Goal: Information Seeking & Learning: Learn about a topic

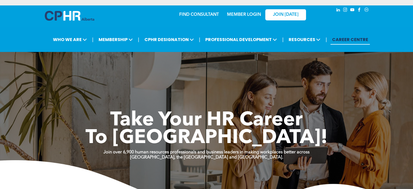
click at [244, 15] on link "MEMBER LOGIN" at bounding box center [244, 14] width 34 height 4
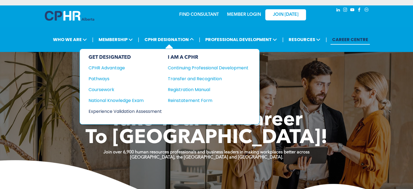
click at [117, 110] on div "Experience Validation Assessment" at bounding box center [121, 111] width 66 height 7
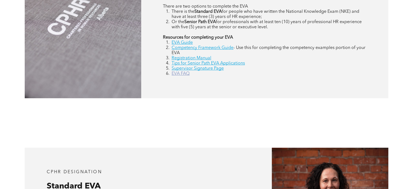
click at [180, 74] on link "EVA FAQ" at bounding box center [180, 73] width 18 height 4
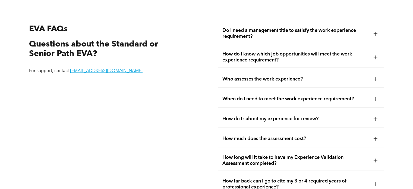
scroll to position [955, 0]
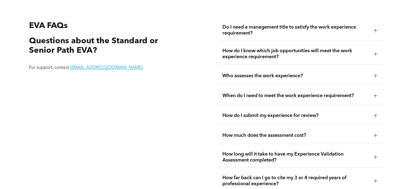
click at [364, 72] on div "Who assesses the work experience?" at bounding box center [300, 75] width 165 height 17
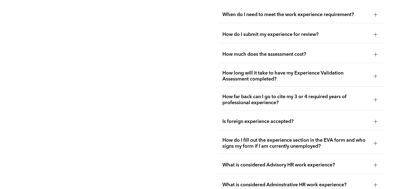
scroll to position [1063, 0]
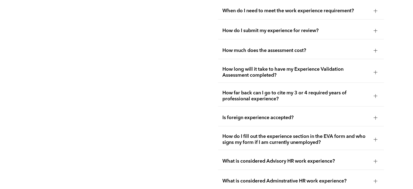
click at [378, 71] on div at bounding box center [375, 72] width 8 height 8
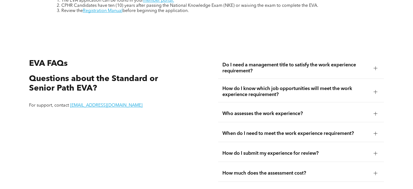
scroll to position [914, 0]
